Goal: Task Accomplishment & Management: Use online tool/utility

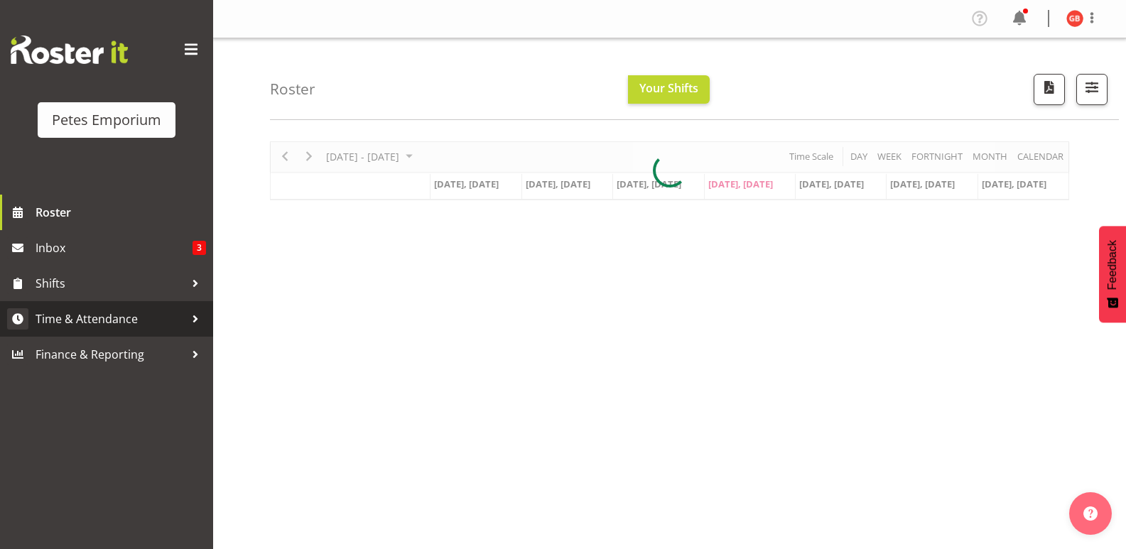
click at [101, 318] on span "Time & Attendance" at bounding box center [110, 318] width 149 height 21
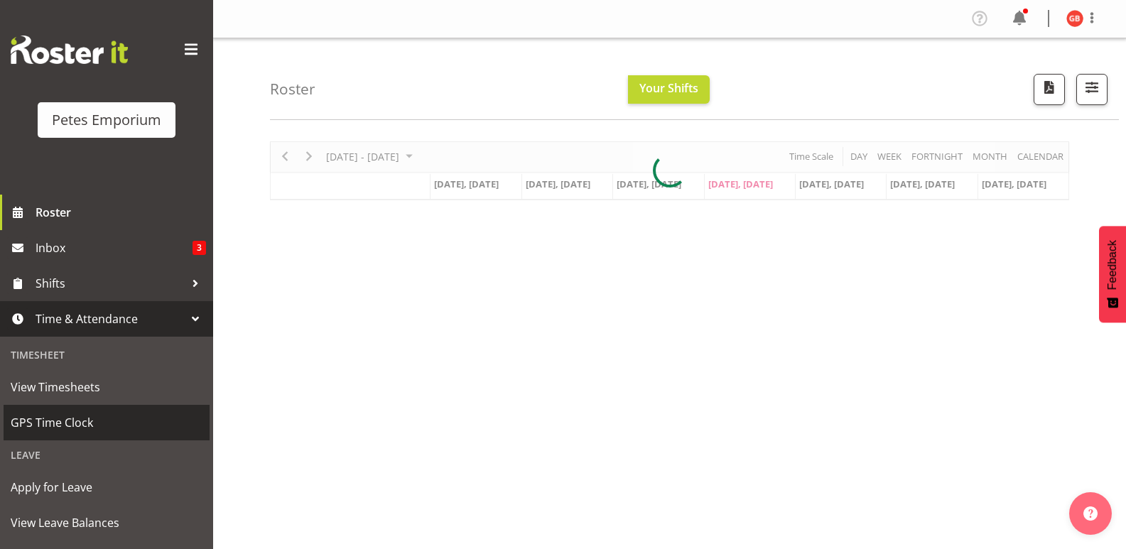
click at [72, 423] on span "GPS Time Clock" at bounding box center [107, 422] width 192 height 21
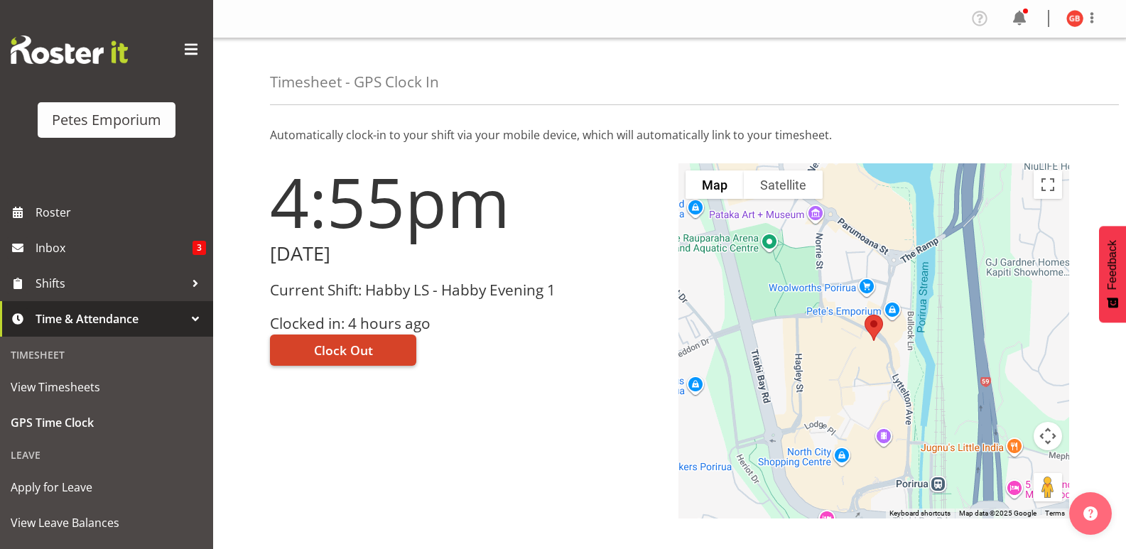
click at [374, 346] on button "Clock Out" at bounding box center [343, 350] width 146 height 31
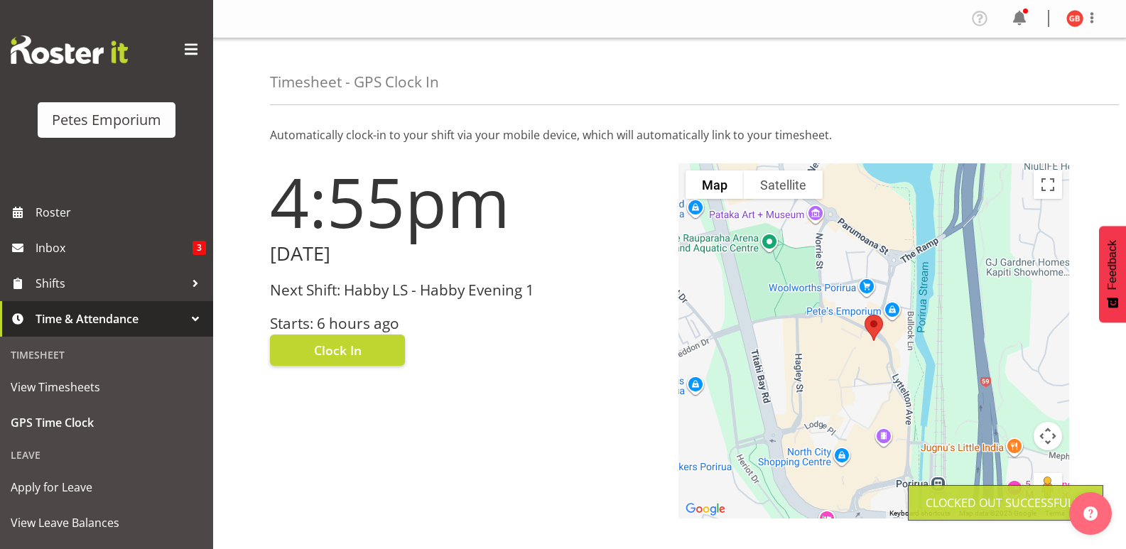
click at [1068, 14] on img at bounding box center [1075, 18] width 17 height 17
click at [1006, 81] on link "Log Out" at bounding box center [1032, 75] width 136 height 26
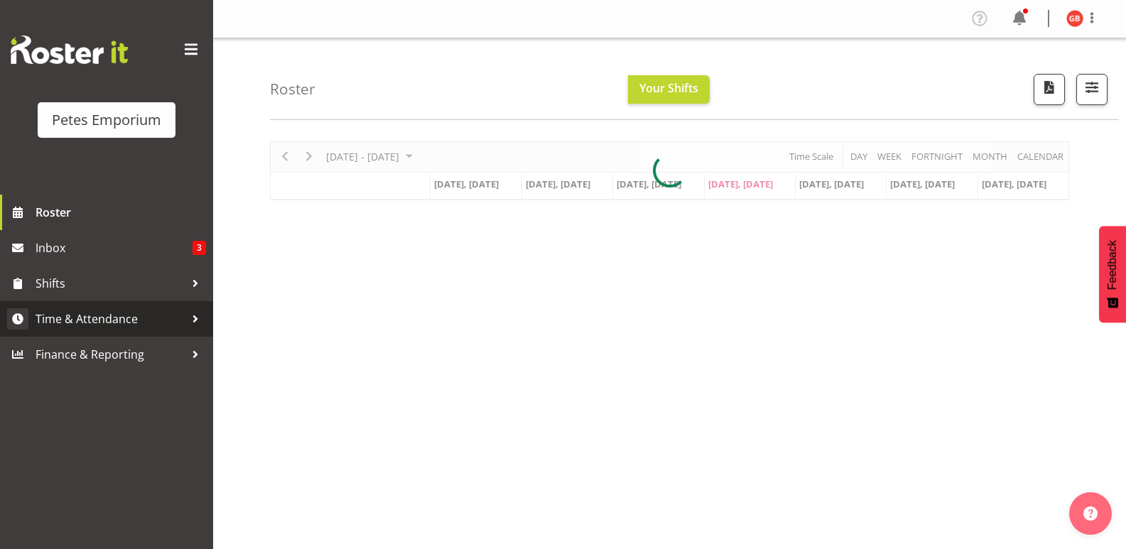
click at [97, 317] on span "Time & Attendance" at bounding box center [110, 318] width 149 height 21
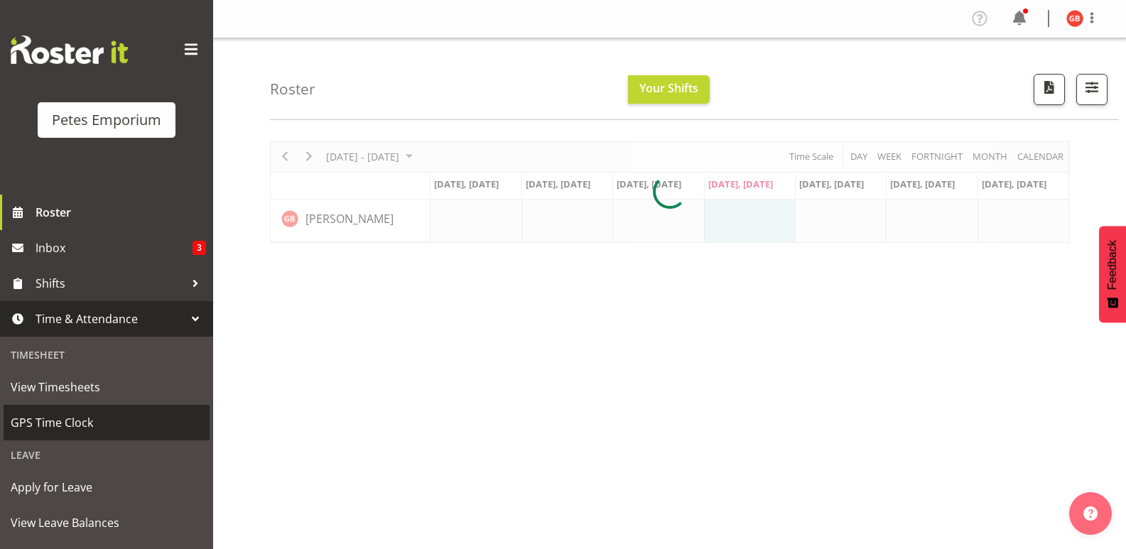
click at [70, 416] on span "GPS Time Clock" at bounding box center [107, 422] width 192 height 21
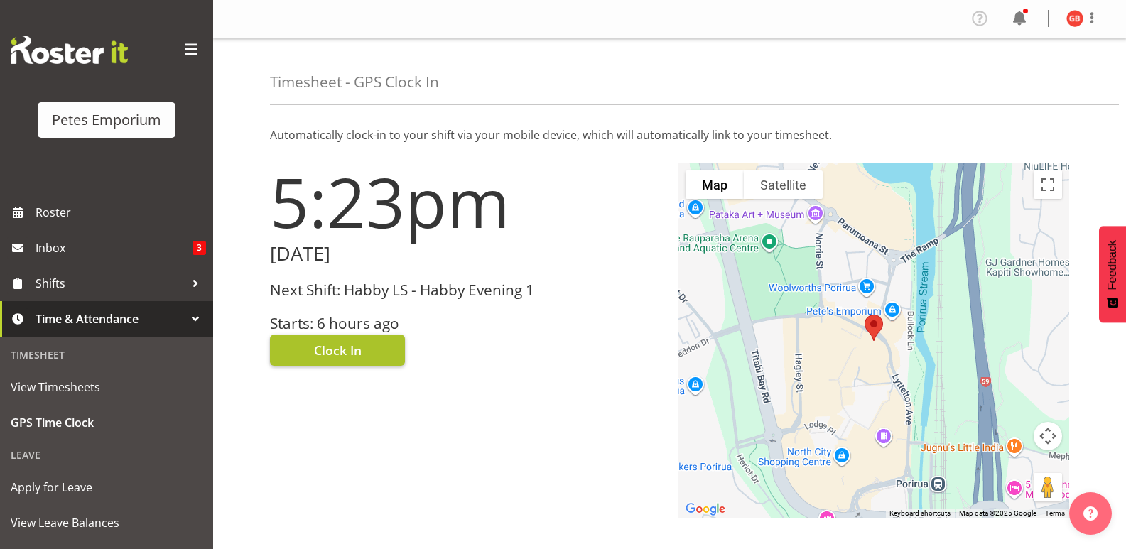
click at [367, 346] on button "Clock In" at bounding box center [337, 350] width 135 height 31
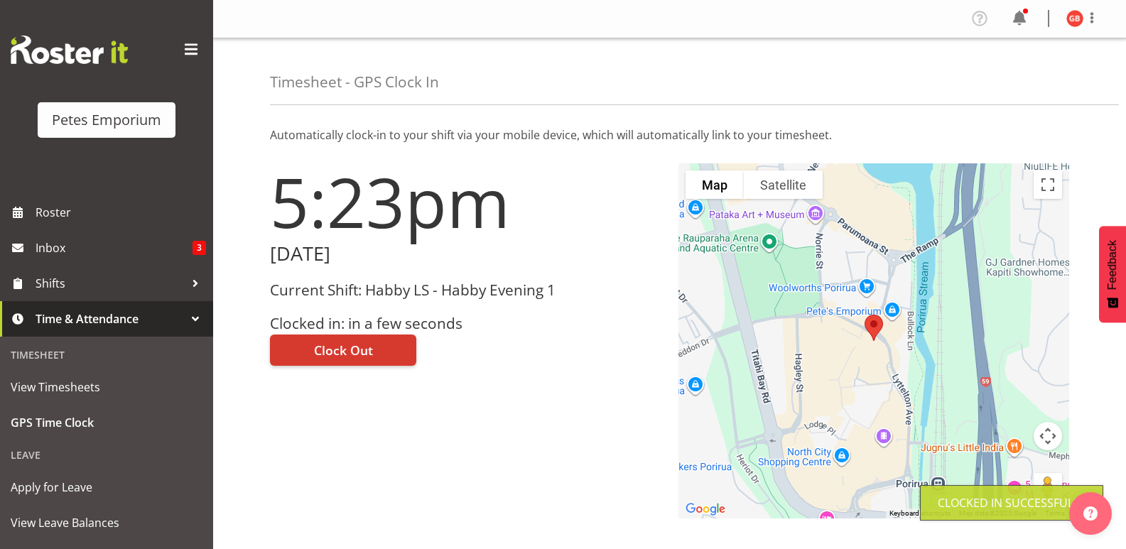
click at [1067, 13] on figure at bounding box center [1075, 18] width 17 height 17
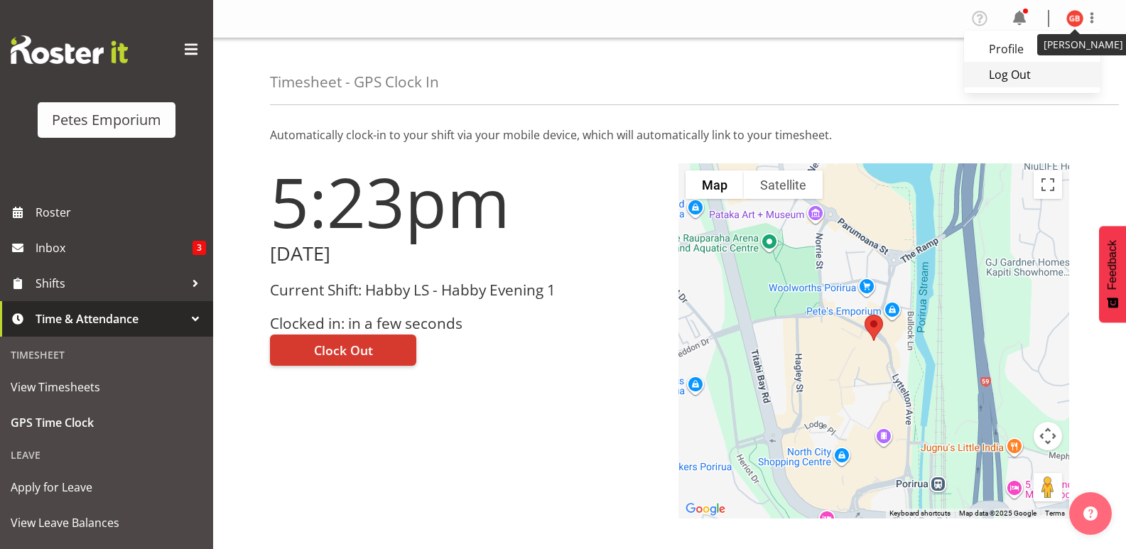
click at [1017, 77] on link "Log Out" at bounding box center [1032, 75] width 136 height 26
